Goal: Task Accomplishment & Management: Complete application form

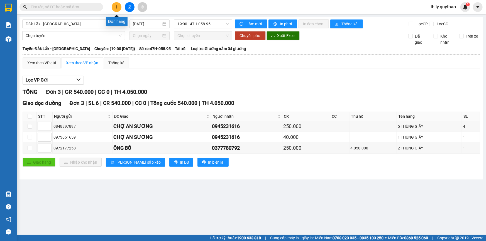
click at [115, 8] on icon "plus" at bounding box center [117, 7] width 4 height 4
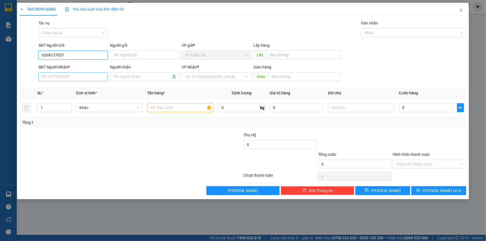
type input "0368137057"
click at [97, 79] on input "SĐT Người Nhận *" at bounding box center [72, 76] width 69 height 9
click at [190, 78] on input "search" at bounding box center [214, 77] width 59 height 8
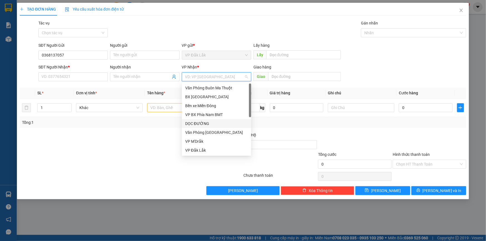
click at [202, 126] on div "DỌC ĐƯỜNG" at bounding box center [216, 124] width 63 height 6
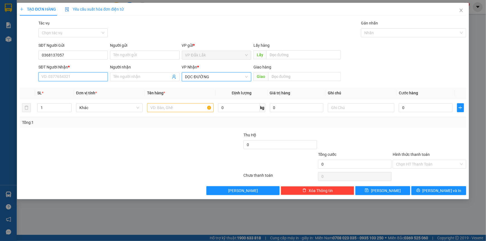
click at [65, 76] on input "SĐT Người Nhận *" at bounding box center [72, 76] width 69 height 9
type input "0357405284"
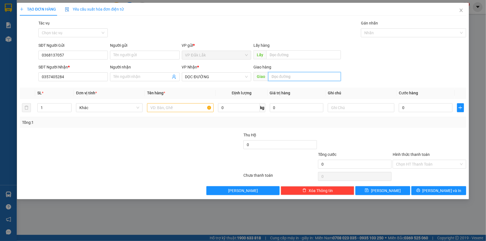
click at [283, 75] on input "text" at bounding box center [304, 76] width 73 height 9
type input "CỔNG XANH"
click at [202, 109] on input "text" at bounding box center [180, 107] width 67 height 9
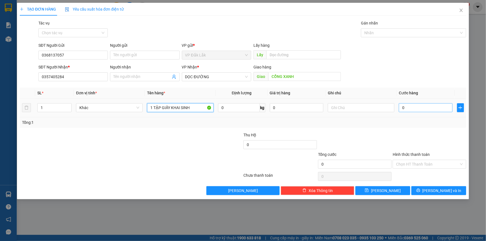
type input "1 TẬP GIẤY KHAI SINH"
click at [404, 110] on input "0" at bounding box center [426, 107] width 54 height 9
type input "5"
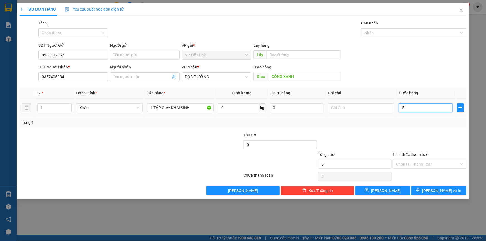
type input "50"
type input "500"
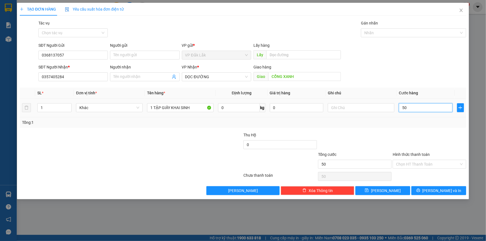
type input "500"
type input "5.000"
type input "50.000"
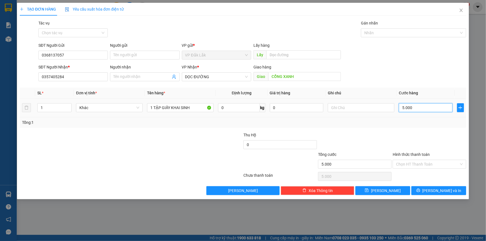
type input "50.000"
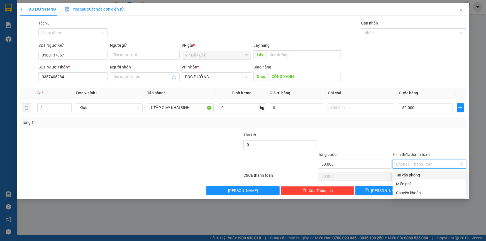
click at [416, 162] on input "Hình thức thanh toán" at bounding box center [427, 164] width 63 height 8
drag, startPoint x: 415, startPoint y: 175, endPoint x: 421, endPoint y: 179, distance: 6.6
click at [415, 176] on div "Tại văn phòng" at bounding box center [429, 175] width 67 height 6
type input "0"
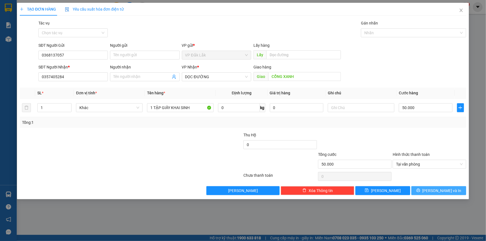
click at [421, 190] on icon "printer" at bounding box center [419, 191] width 4 height 4
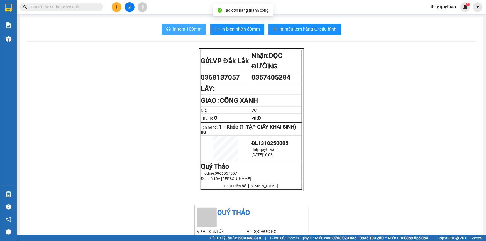
drag, startPoint x: 193, startPoint y: 28, endPoint x: 277, endPoint y: 47, distance: 86.7
click at [193, 28] on span "In tem 100mm" at bounding box center [187, 29] width 29 height 7
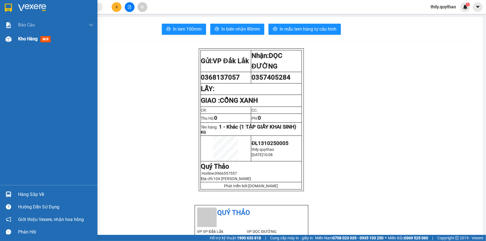
click at [12, 38] on div at bounding box center [9, 39] width 10 height 10
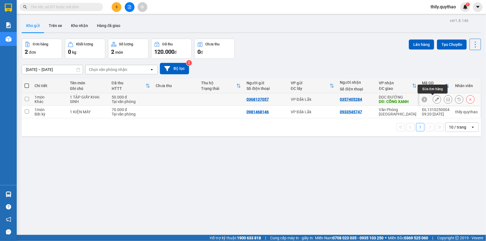
click at [433, 99] on button at bounding box center [437, 100] width 8 height 10
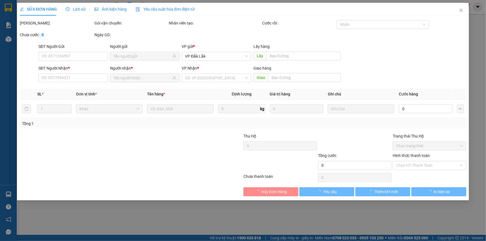
type input "0368137057"
type input "0357405284"
type input "CỔNG XANH"
type input "50.000"
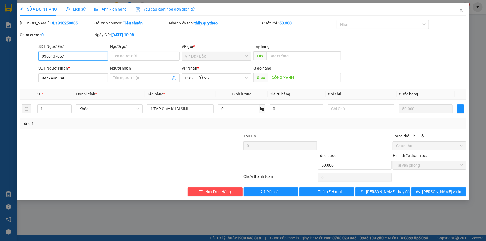
click at [52, 57] on input "0368137057" at bounding box center [72, 56] width 69 height 9
type input "0368737057"
click at [428, 189] on button "[PERSON_NAME] và In" at bounding box center [439, 192] width 55 height 9
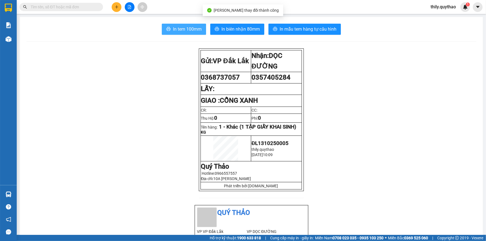
click at [193, 30] on span "In tem 100mm" at bounding box center [187, 29] width 29 height 7
click at [80, 6] on input "text" at bounding box center [64, 7] width 66 height 6
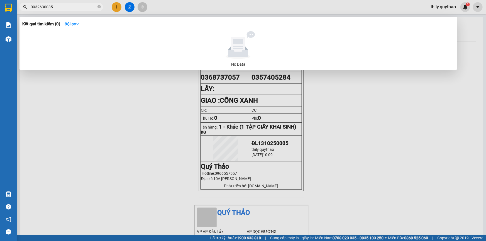
type input "0932630035"
click at [374, 154] on div at bounding box center [243, 120] width 486 height 241
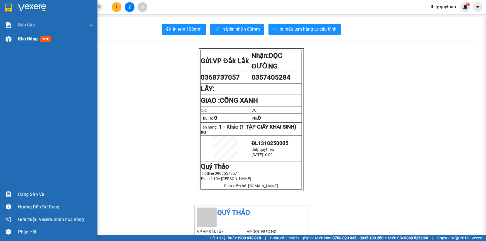
click at [9, 38] on img at bounding box center [9, 39] width 6 height 6
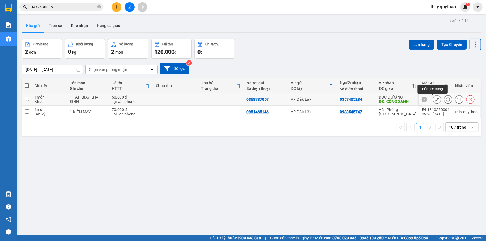
click at [433, 100] on button at bounding box center [437, 100] width 8 height 10
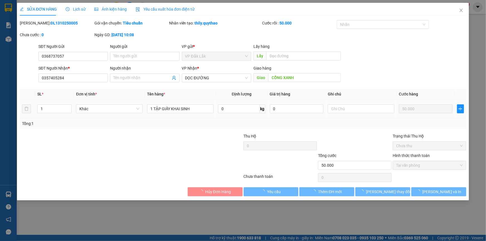
type input "0368737057"
type input "0357405284"
type input "CỔNG XANH"
type input "50.000"
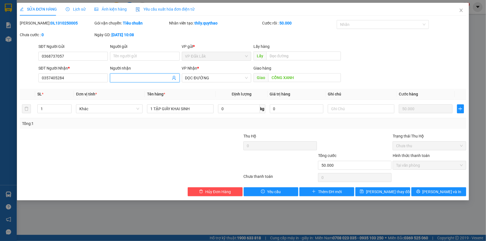
click at [117, 75] on input "Người nhận" at bounding box center [141, 78] width 57 height 6
type input "0584982642"
click at [435, 193] on span "[PERSON_NAME] và In" at bounding box center [442, 192] width 39 height 6
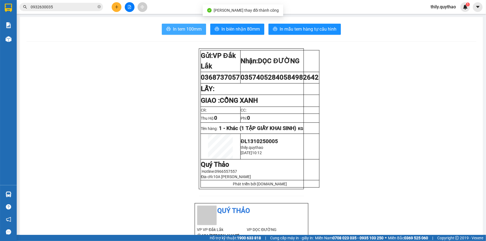
click at [180, 31] on span "In tem 100mm" at bounding box center [187, 29] width 29 height 7
